Goal: Information Seeking & Learning: Learn about a topic

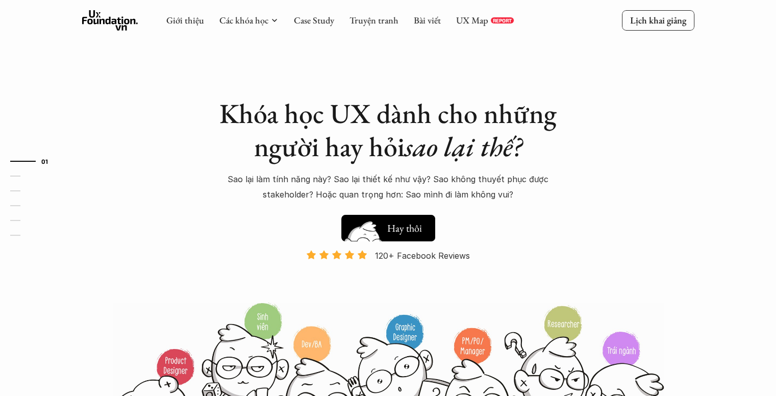
click at [415, 225] on h5 "Xem thử" at bounding box center [406, 230] width 38 height 14
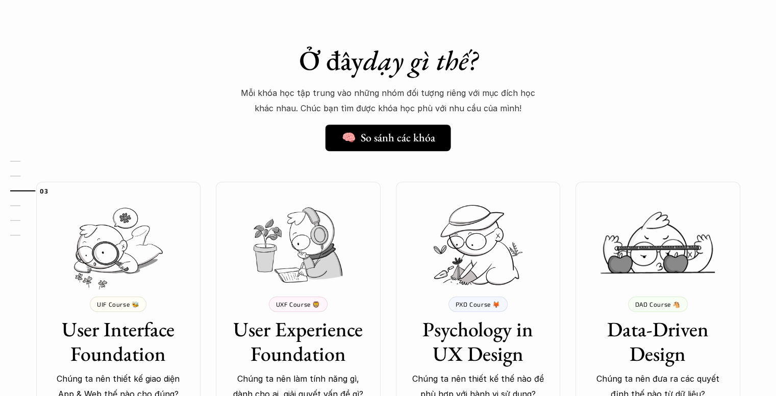
scroll to position [774, 0]
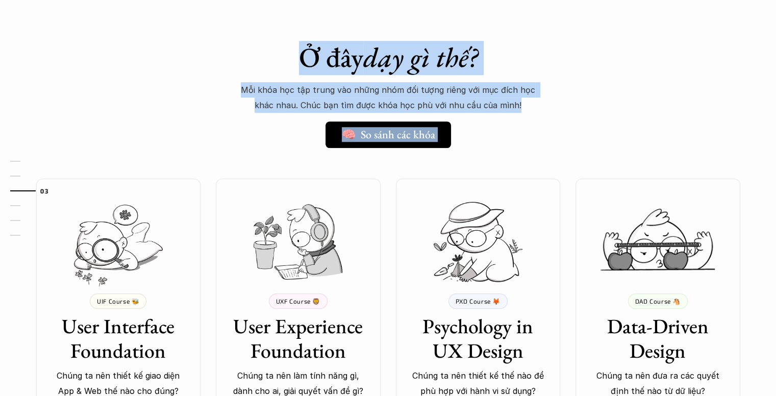
drag, startPoint x: 302, startPoint y: 54, endPoint x: 516, endPoint y: 106, distance: 220.4
click at [516, 106] on div "Ở đây dạy gì thế? 🧠 So sánh các khóa Mỗi khóa học tập trung vào những nhóm đối …" at bounding box center [388, 94] width 357 height 107
click at [521, 107] on p "Mỗi khóa học tập trung vào những nhóm đối tượng riêng với mục đích học khác nha…" at bounding box center [388, 97] width 306 height 31
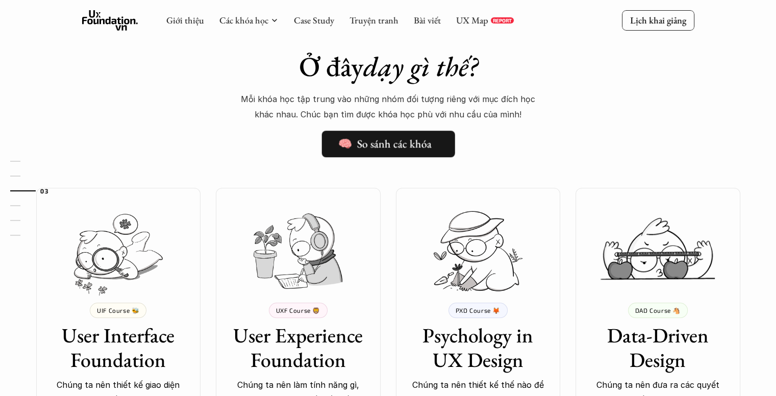
scroll to position [764, 0]
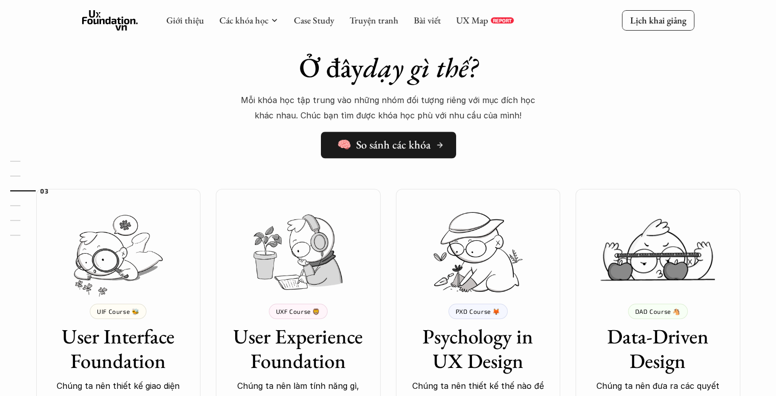
click at [403, 151] on h5 "🧠 So sánh các khóa" at bounding box center [383, 144] width 93 height 13
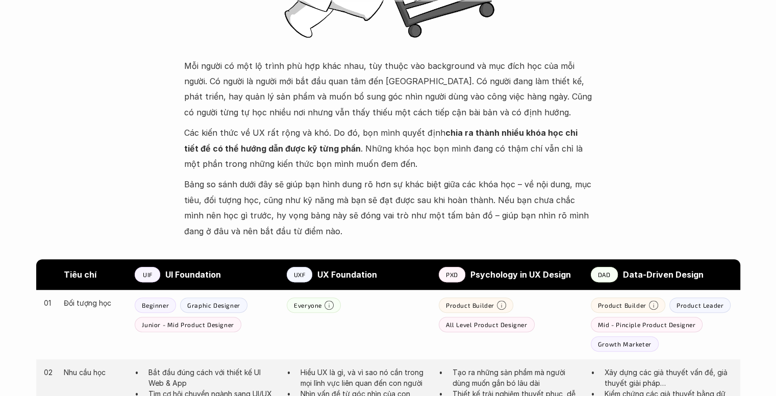
scroll to position [324, 0]
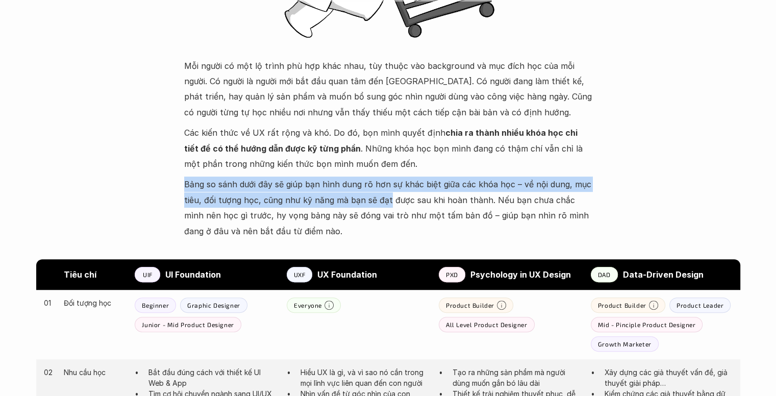
drag, startPoint x: 398, startPoint y: 165, endPoint x: 385, endPoint y: 192, distance: 29.9
click at [385, 192] on div "Mỗi người có một lộ trình phù hợp khác nhau, tùy thuộc vào background và mục đí…" at bounding box center [388, 148] width 408 height 181
click at [385, 192] on p "Bảng so sánh dưới đây sẽ giúp bạn hình dung rõ hơn sự khác biệt giữa các khóa h…" at bounding box center [388, 207] width 408 height 62
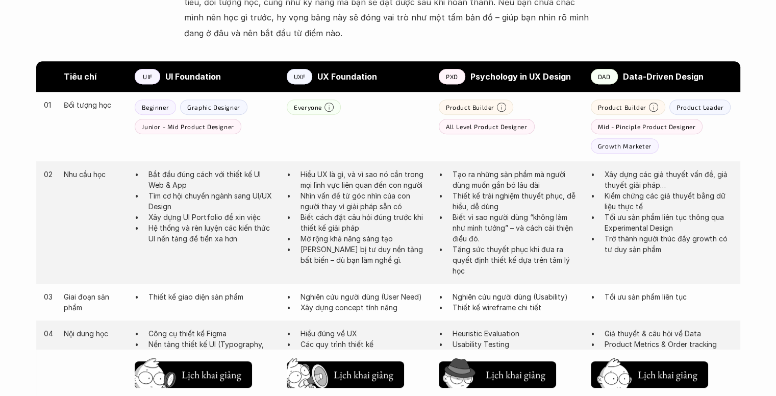
scroll to position [536, 0]
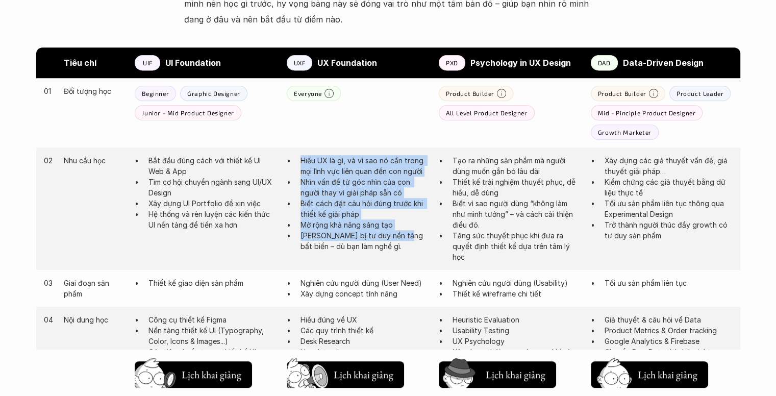
drag, startPoint x: 282, startPoint y: 156, endPoint x: 400, endPoint y: 241, distance: 145.8
click at [400, 241] on div "02 Nhu cầu học Bắt đầu đúng cách với thiết kế UI Web & App Tìm cơ hội chuyển ng…" at bounding box center [388, 208] width 704 height 122
click at [400, 241] on p "Trang bị tư duy nền tảng bất biến – dù bạn làm nghề gì." at bounding box center [364, 240] width 128 height 21
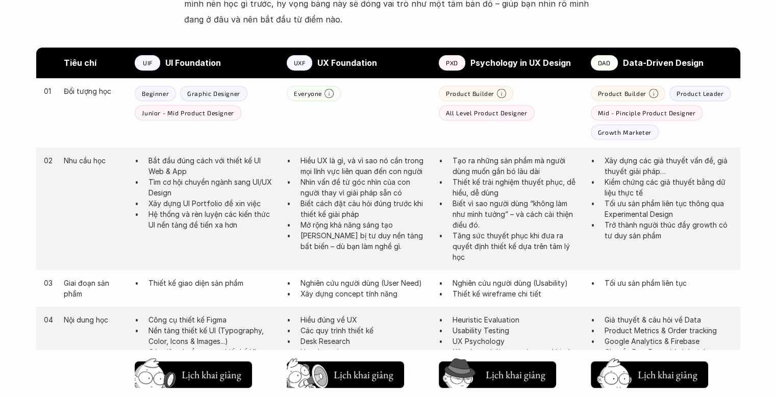
drag, startPoint x: 403, startPoint y: 248, endPoint x: 376, endPoint y: 252, distance: 27.3
click at [376, 252] on div "02 Nhu cầu học Bắt đầu đúng cách với thiết kế UI Web & App Tìm cơ hội chuyển ng…" at bounding box center [388, 208] width 704 height 122
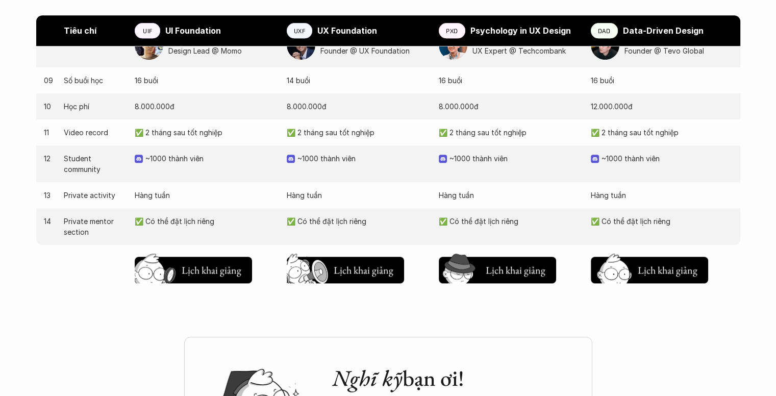
scroll to position [1065, 0]
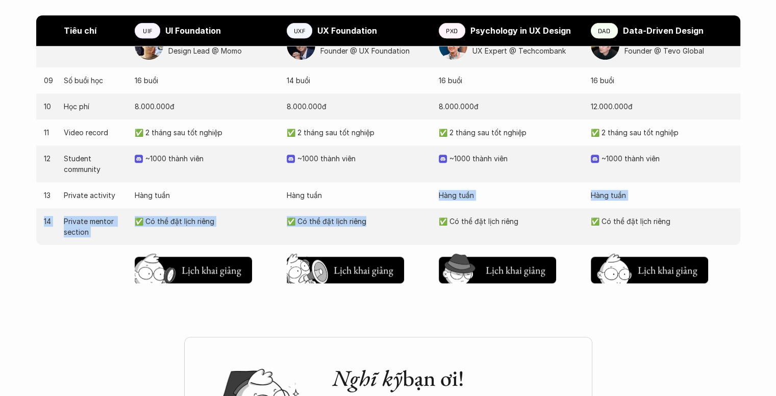
drag, startPoint x: 364, startPoint y: 196, endPoint x: 379, endPoint y: 213, distance: 23.5
click at [379, 213] on div "03 Giai đoạn sản phẩm Thiết kế giao diện sản phẩm Nghiên cứu người dùng (User N…" at bounding box center [388, 16] width 704 height 550
click at [379, 213] on div "14 Private mentor section ✅ Có thể đặt lịch riêng ✅ Có thể đặt lịch riêng ✅ Có …" at bounding box center [388, 226] width 704 height 37
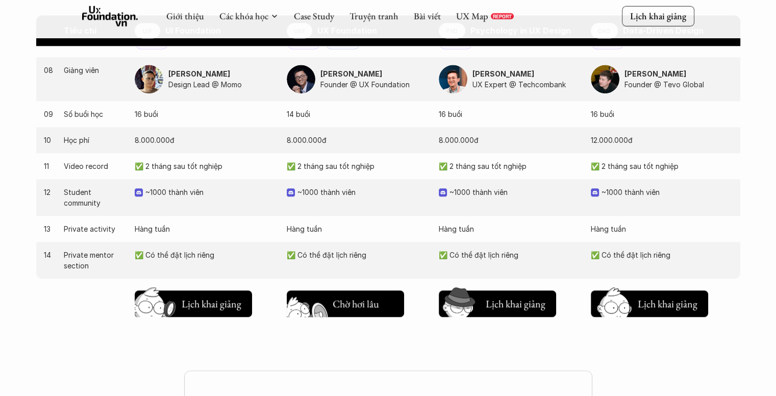
scroll to position [997, 0]
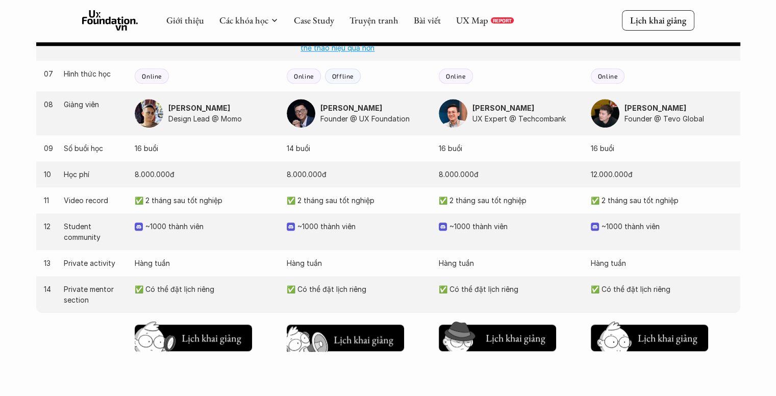
drag, startPoint x: 360, startPoint y: 337, endPoint x: 554, endPoint y: 389, distance: 201.7
click at [366, 337] on h5 "Lịch khai giảng" at bounding box center [363, 340] width 61 height 14
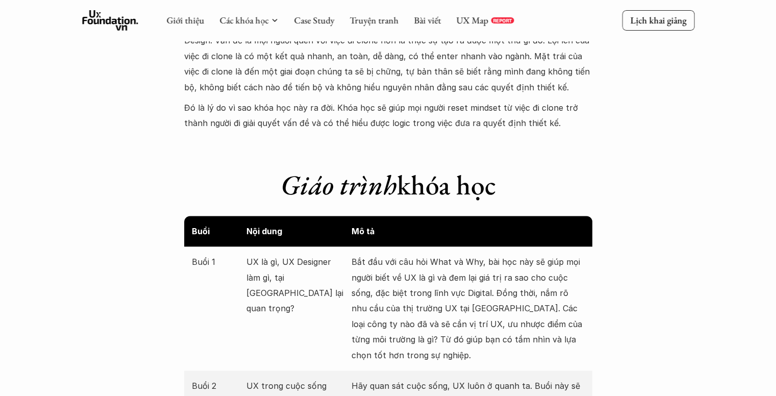
scroll to position [392, 0]
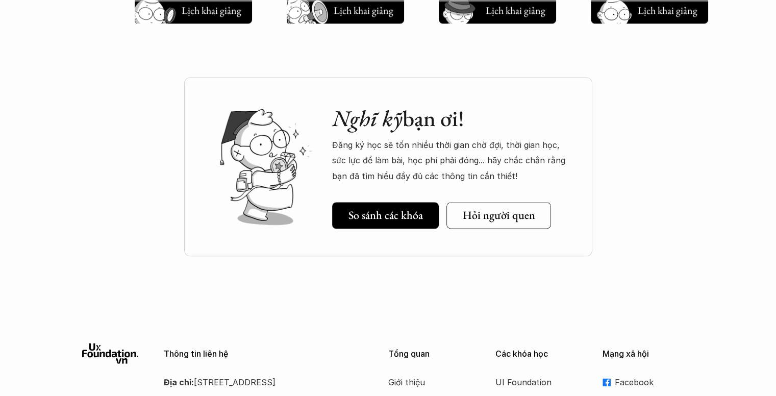
scroll to position [1324, 0]
drag, startPoint x: 500, startPoint y: 174, endPoint x: 525, endPoint y: 184, distance: 27.0
click at [525, 184] on div "Nghĩ kỹ bạn ơi! Đăng ký học sẽ tốn nhiều thời gian chờ đợi, thời gian học, sức …" at bounding box center [452, 167] width 240 height 123
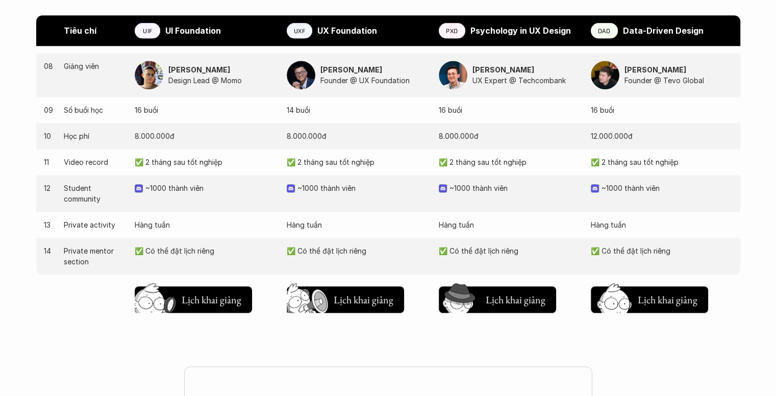
scroll to position [1036, 0]
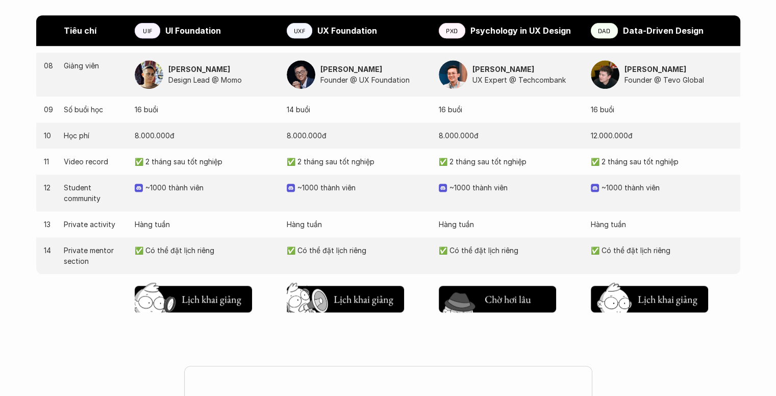
click at [502, 298] on h5 "Lịch khai giảng" at bounding box center [515, 301] width 61 height 14
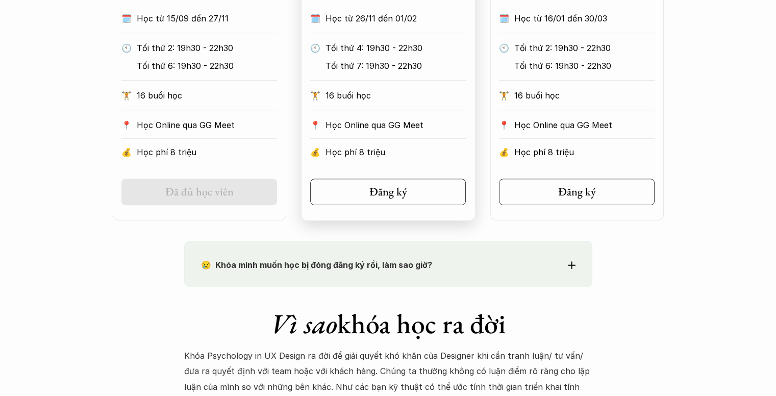
scroll to position [679, 0]
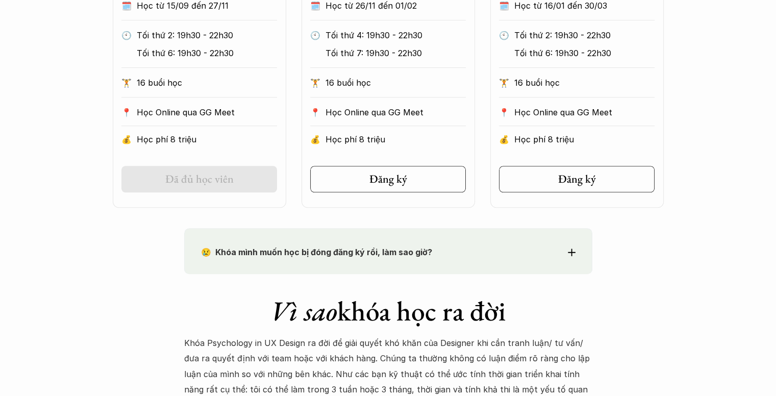
click at [375, 247] on strong "😢 Khóa mình muốn học bị đóng đăng ký rồi, làm sao giờ?" at bounding box center [316, 252] width 231 height 10
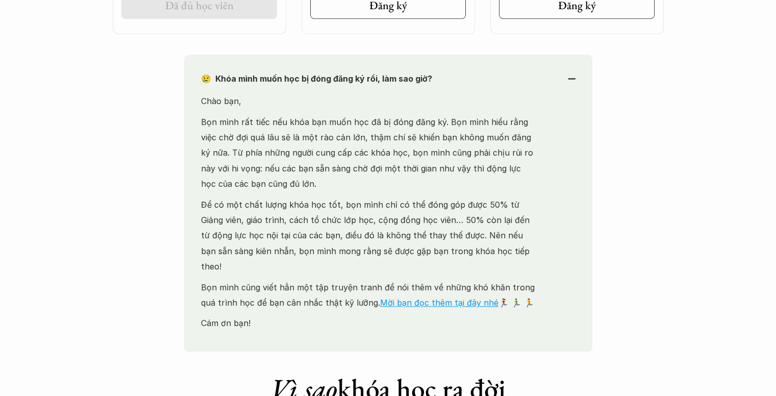
scroll to position [854, 0]
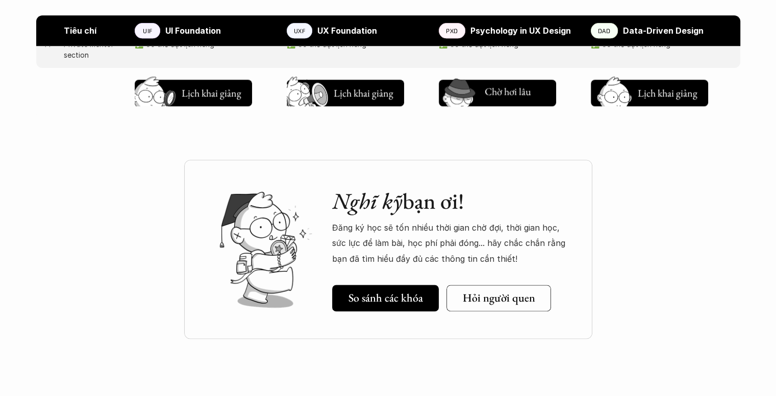
scroll to position [1242, 0]
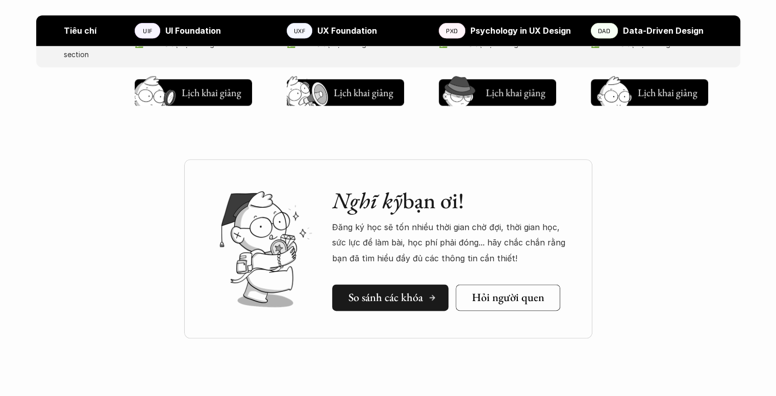
click at [383, 304] on link "So sánh các khóa" at bounding box center [390, 297] width 116 height 27
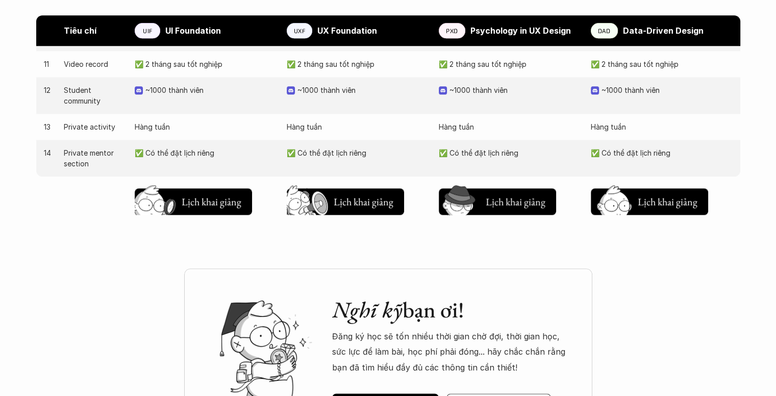
scroll to position [1134, 0]
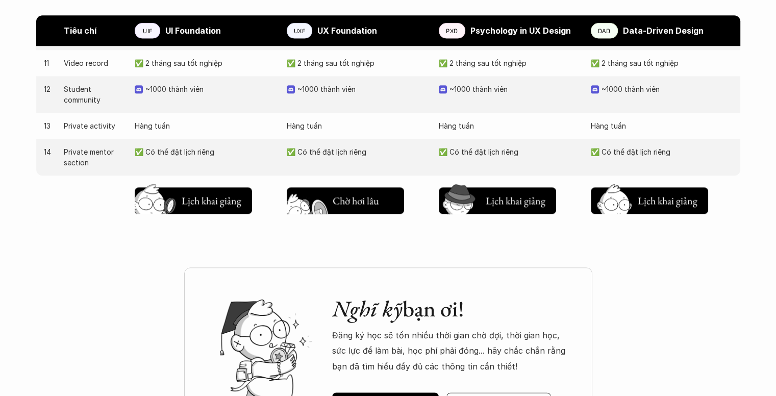
click at [370, 196] on h5 "Lịch khai giảng" at bounding box center [363, 203] width 61 height 14
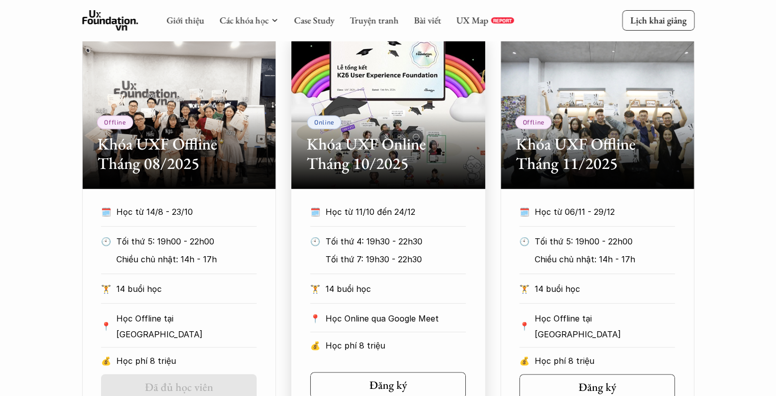
scroll to position [430, 0]
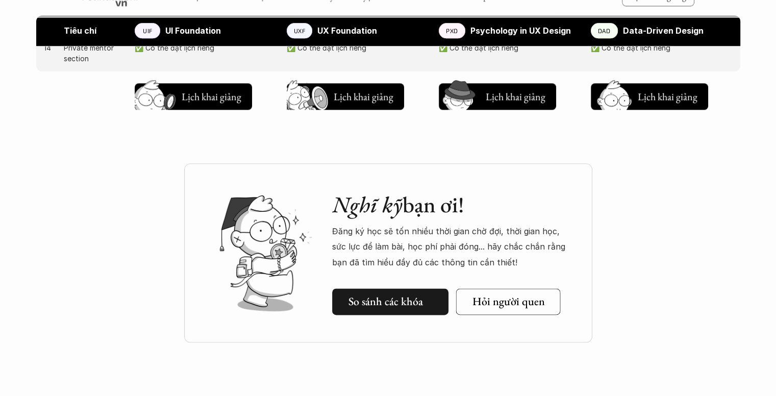
scroll to position [1238, 0]
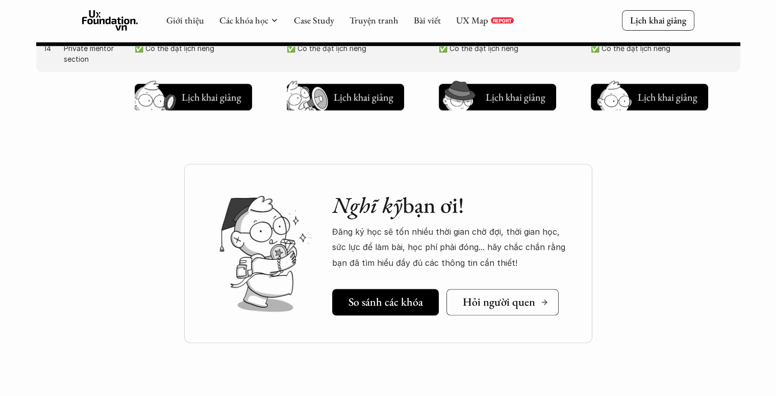
click at [486, 306] on h5 "Hỏi người quen" at bounding box center [499, 301] width 72 height 13
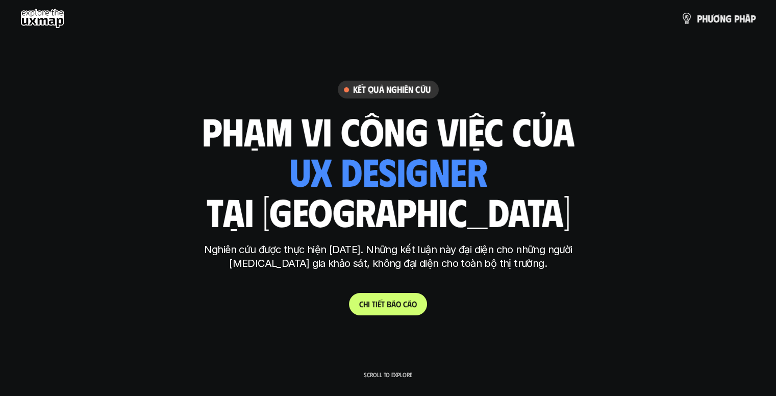
drag, startPoint x: 390, startPoint y: 374, endPoint x: 407, endPoint y: 297, distance: 78.3
click at [407, 297] on div "Scroll to explore Kết quả nghiên cứu phạm vi công việc của ui designer ui/ux de…" at bounding box center [388, 198] width 776 height 396
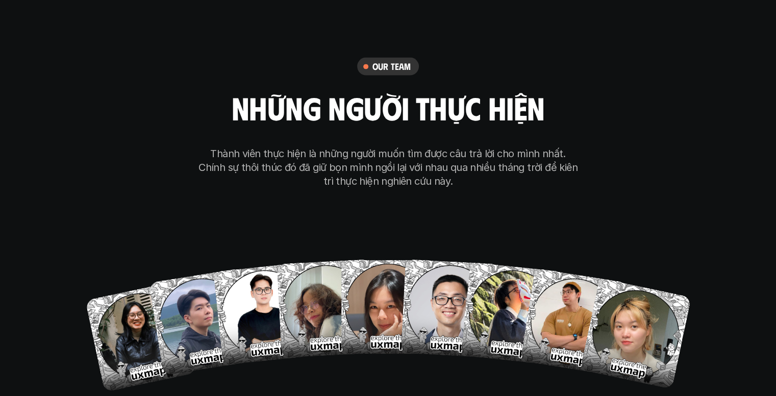
scroll to position [5915, 0]
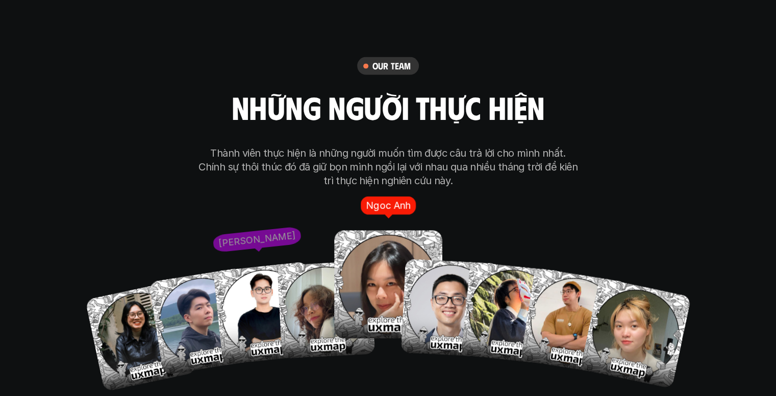
click at [387, 271] on img at bounding box center [388, 285] width 108 height 108
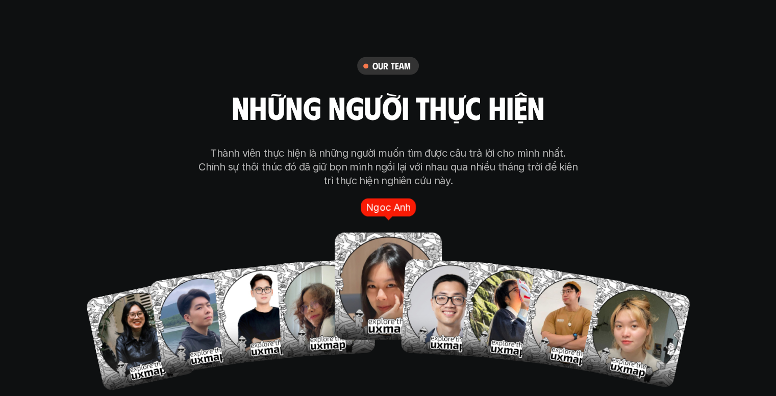
click at [379, 250] on img at bounding box center [388, 286] width 107 height 107
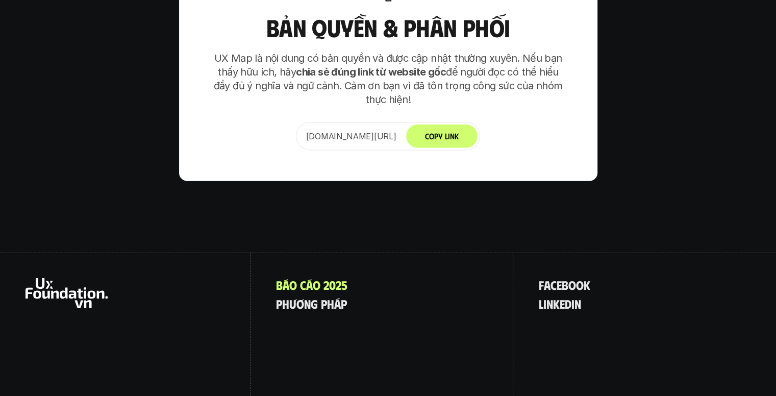
scroll to position [6528, 0]
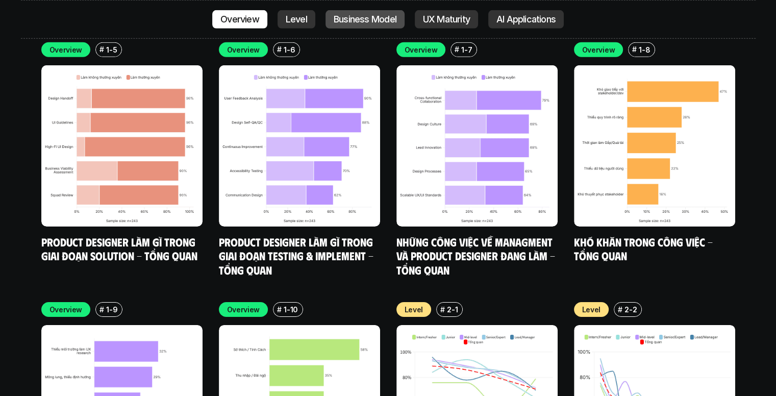
click at [339, 14] on p "Business Model" at bounding box center [365, 19] width 63 height 10
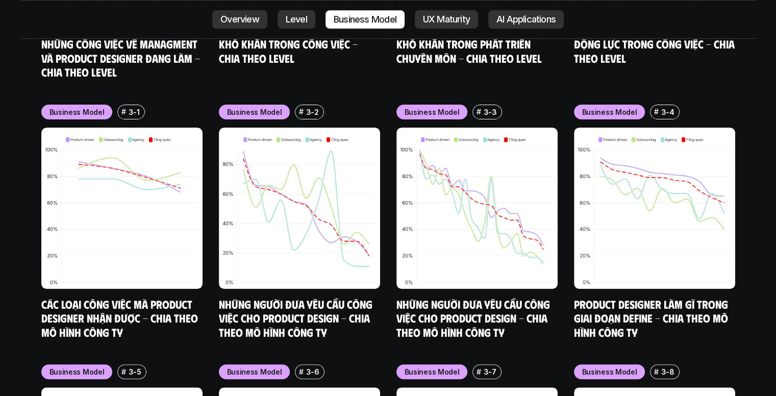
scroll to position [4223, 0]
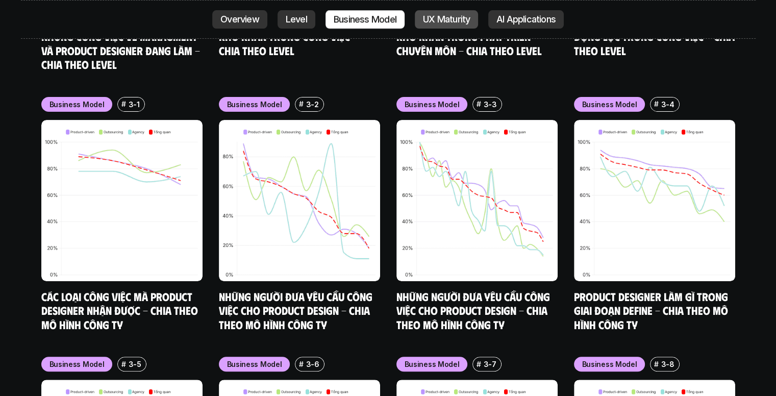
click at [443, 21] on p "UX Maturity" at bounding box center [446, 19] width 47 height 10
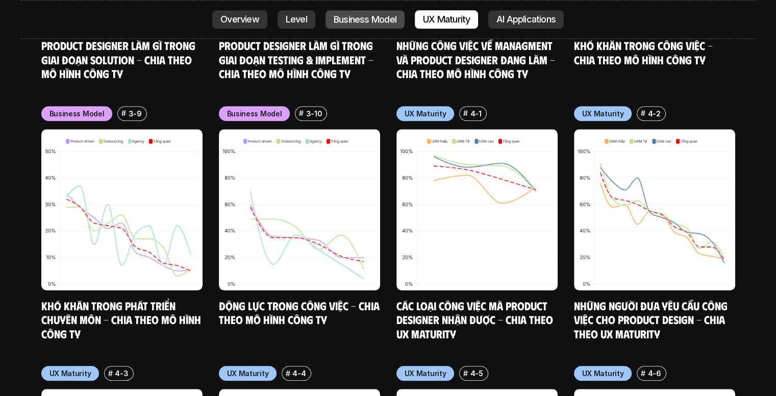
scroll to position [4742, 0]
